Goal: Information Seeking & Learning: Learn about a topic

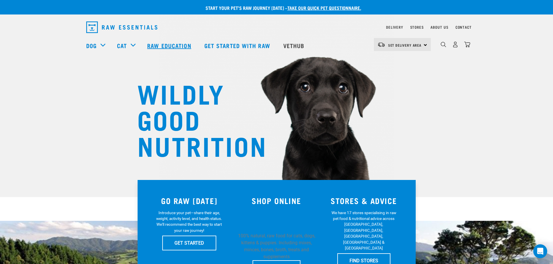
click at [163, 44] on link "Raw Education" at bounding box center [169, 45] width 57 height 23
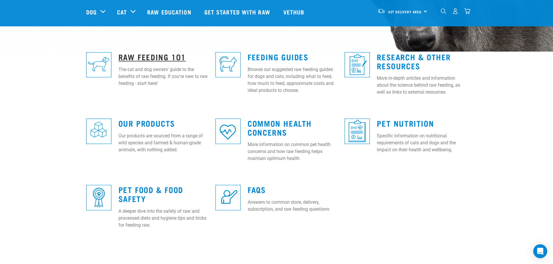
scroll to position [145, 0]
click at [159, 57] on link "Raw Feeding 101" at bounding box center [151, 57] width 67 height 4
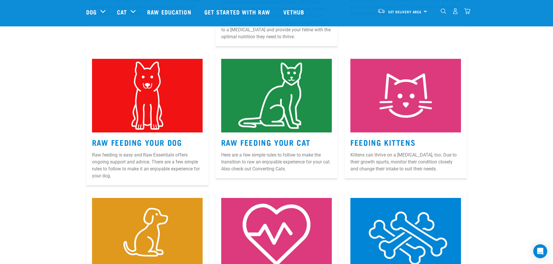
scroll to position [232, 0]
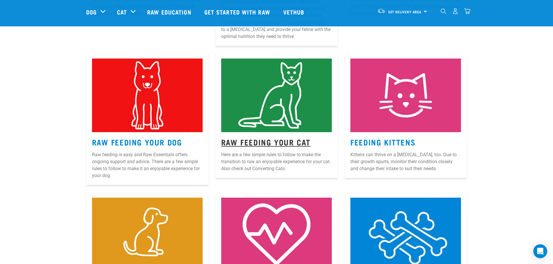
click at [287, 140] on link "Raw Feeding Your Cat" at bounding box center [265, 142] width 89 height 4
